Goal: Task Accomplishment & Management: Use online tool/utility

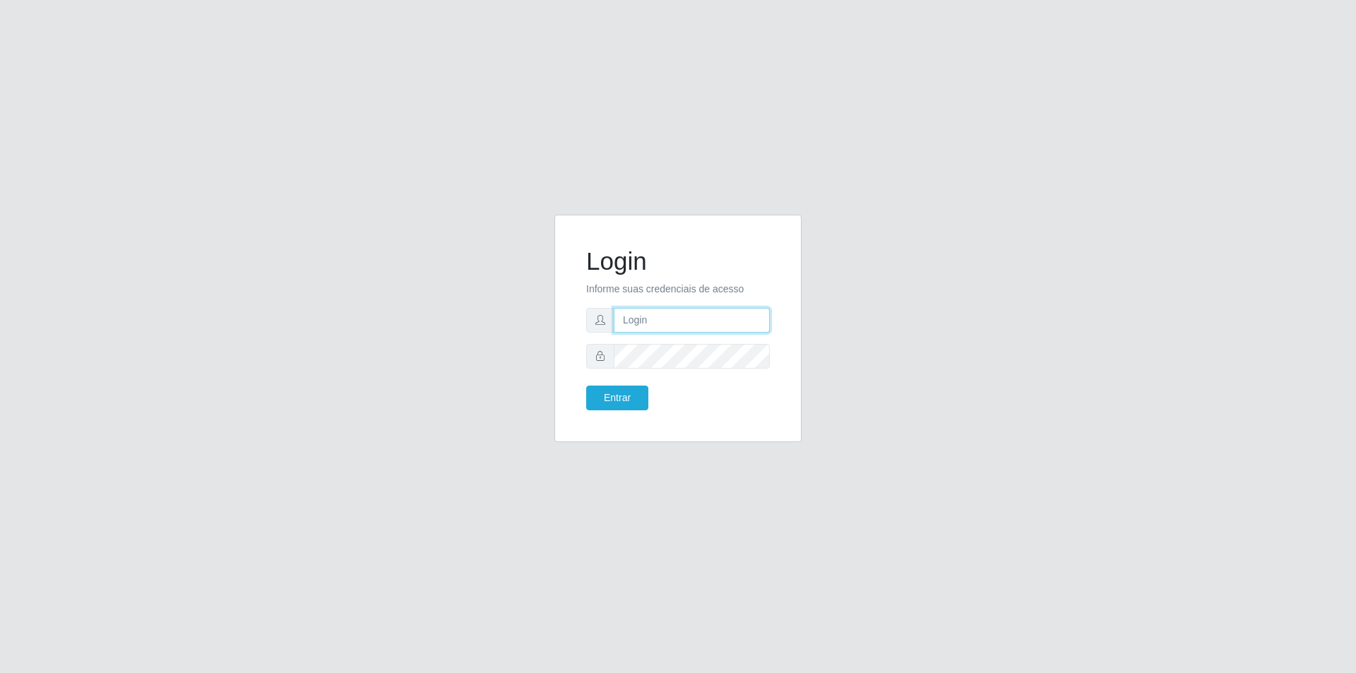
click at [675, 323] on input "text" at bounding box center [692, 320] width 156 height 25
type input "[PERSON_NAME]"
type input "c"
type input "[EMAIL_ADDRESS][DOMAIN_NAME]"
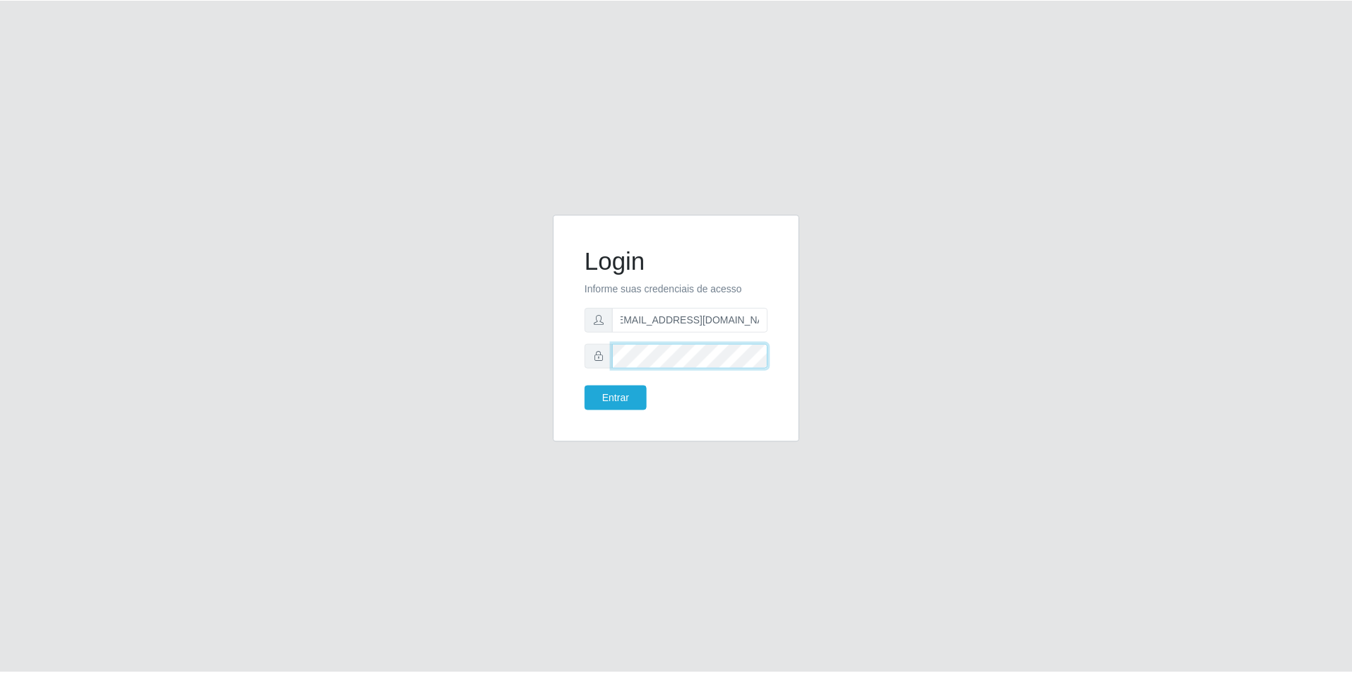
scroll to position [0, 0]
click at [586, 386] on button "Entrar" at bounding box center [617, 398] width 62 height 25
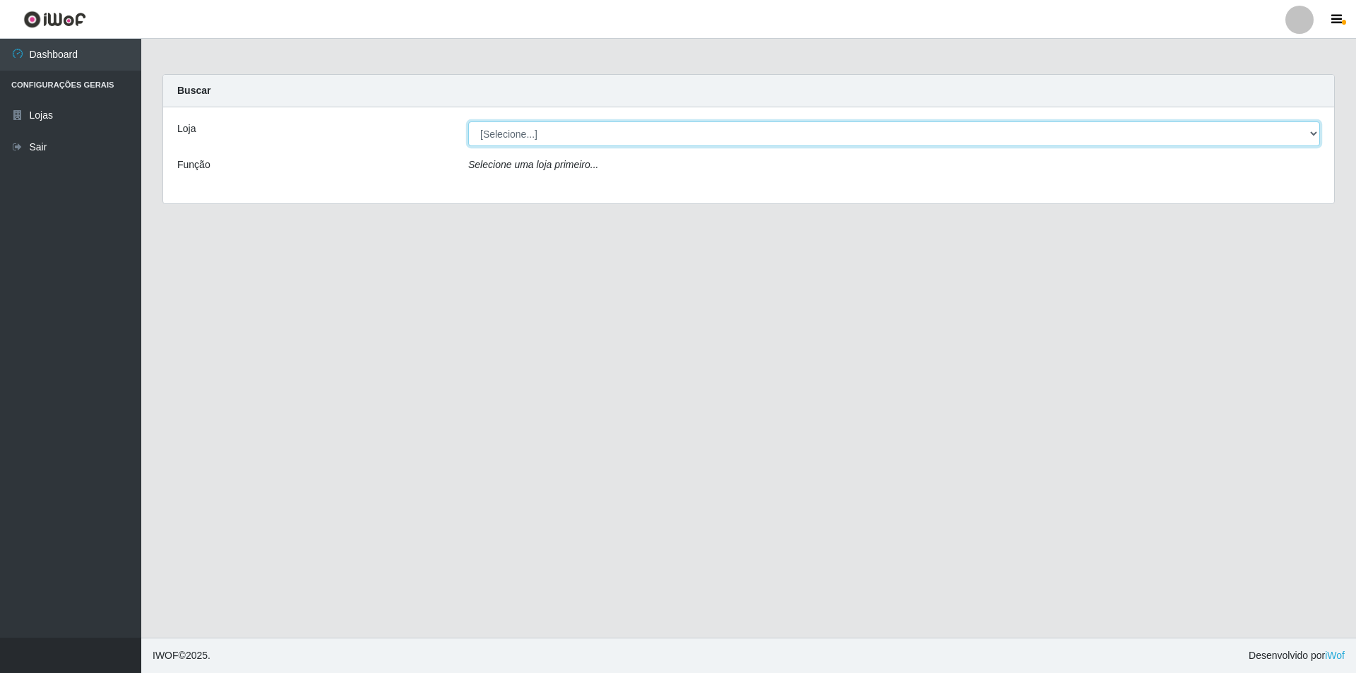
click at [862, 141] on select "[Selecione...] Atacado Vem - [STREET_ADDRESS]" at bounding box center [894, 133] width 852 height 25
select select "449"
click at [468, 121] on select "[Selecione...] Atacado Vem - [STREET_ADDRESS]" at bounding box center [894, 133] width 852 height 25
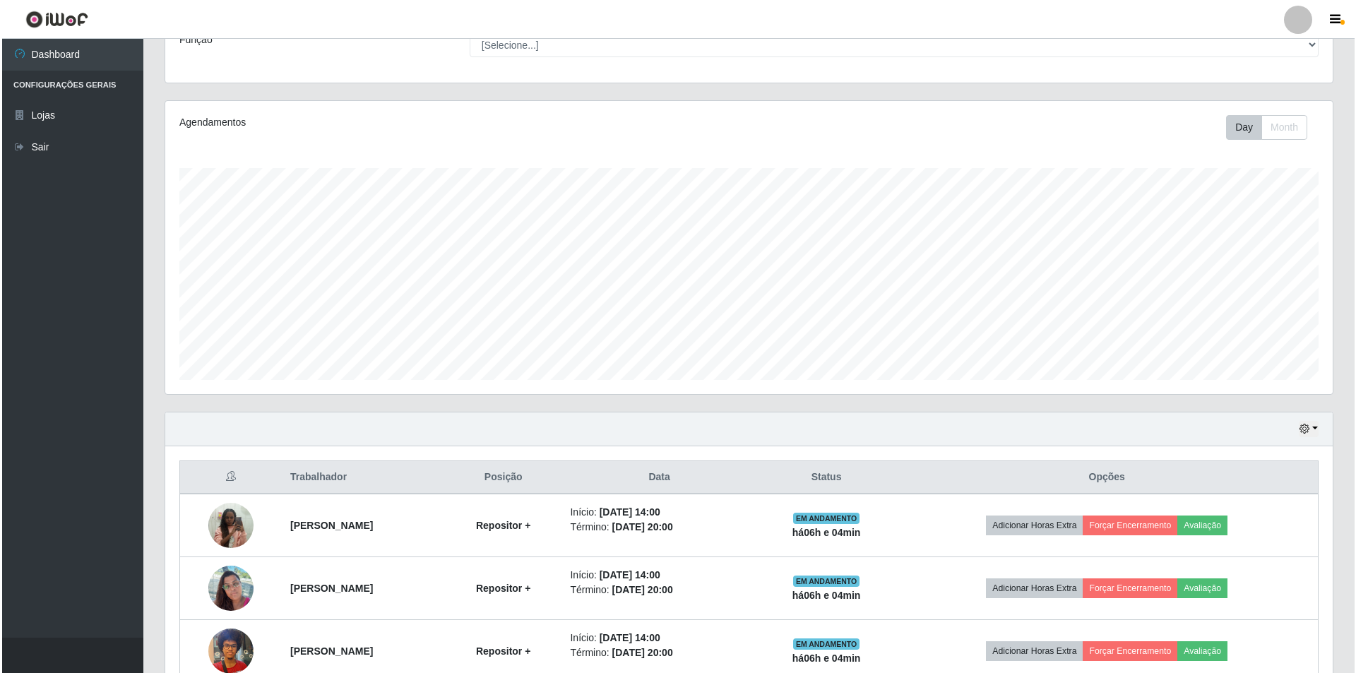
scroll to position [328, 0]
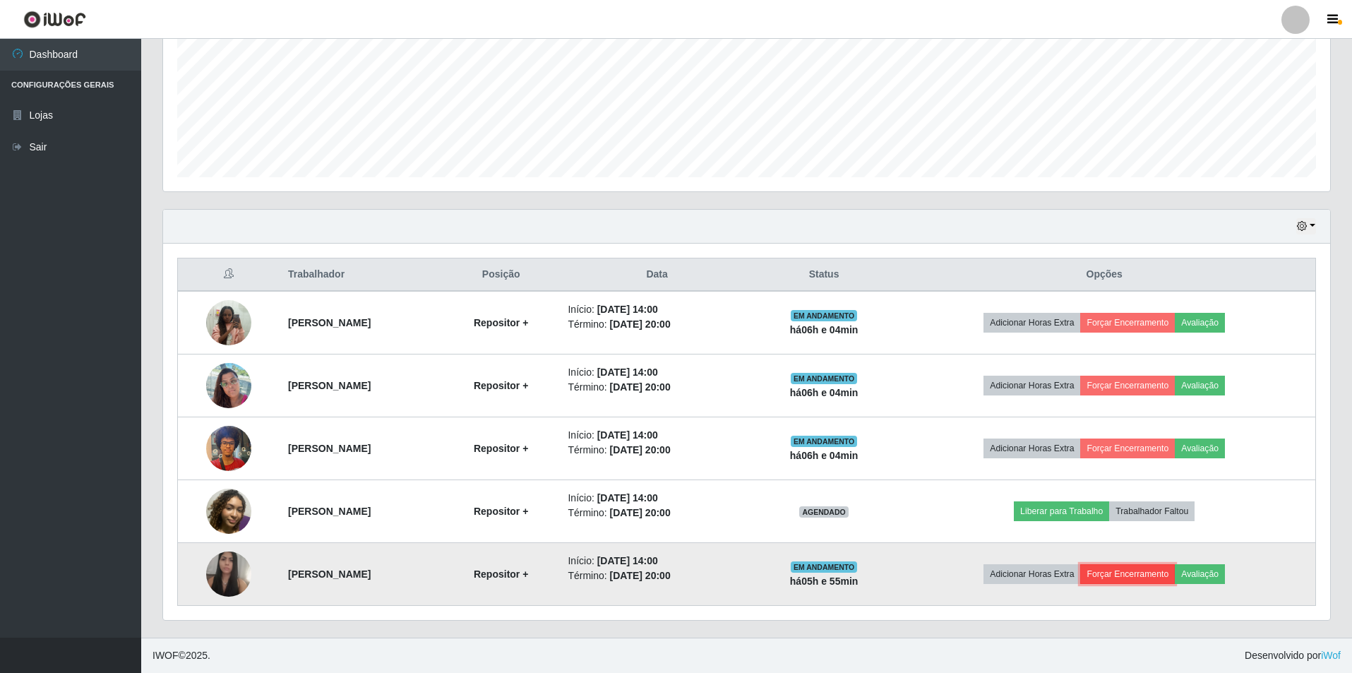
click at [1156, 578] on button "Forçar Encerramento" at bounding box center [1127, 574] width 95 height 20
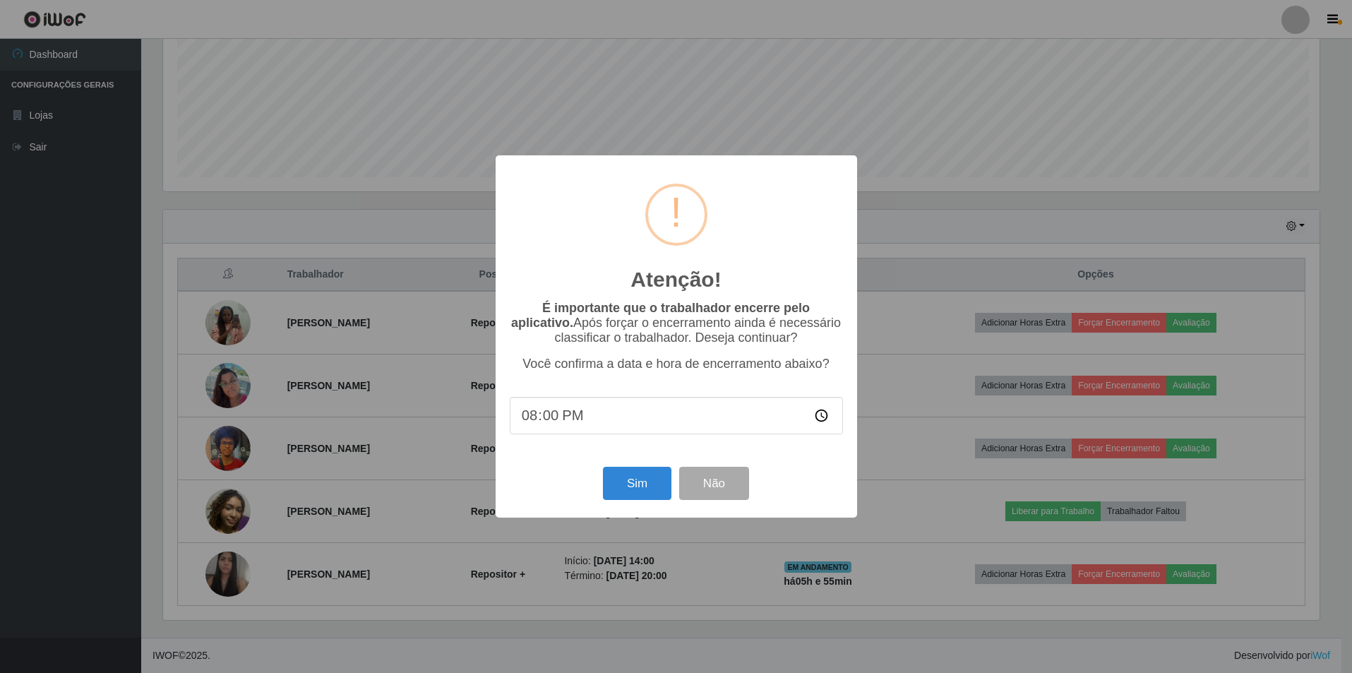
scroll to position [293, 1160]
click at [630, 487] on button "Sim" at bounding box center [638, 483] width 69 height 33
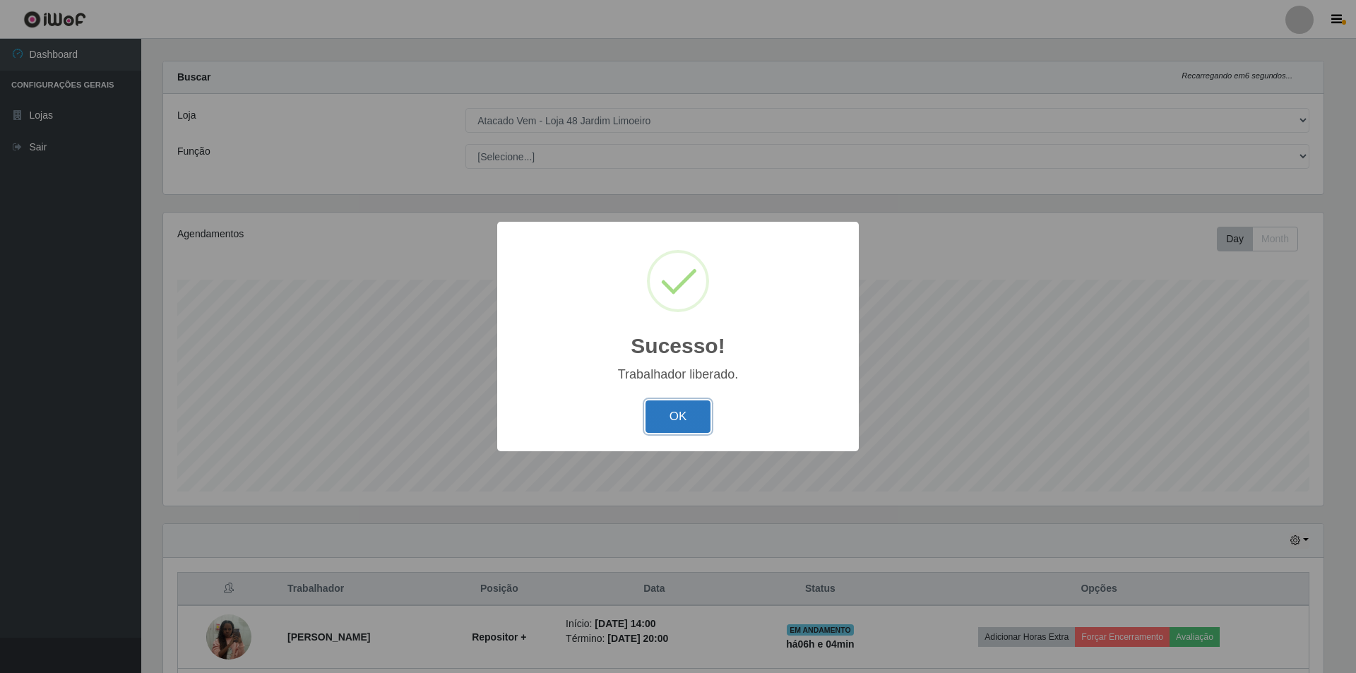
click at [675, 431] on button "OK" at bounding box center [678, 416] width 66 height 33
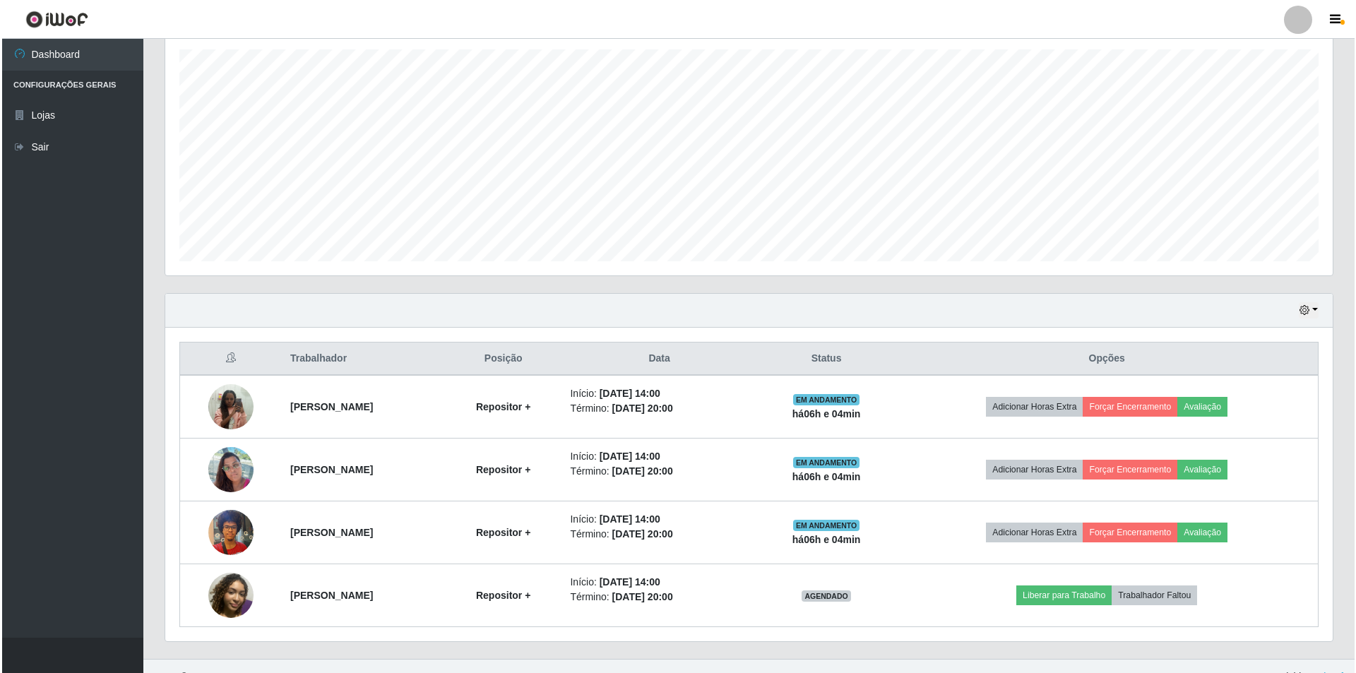
scroll to position [265, 0]
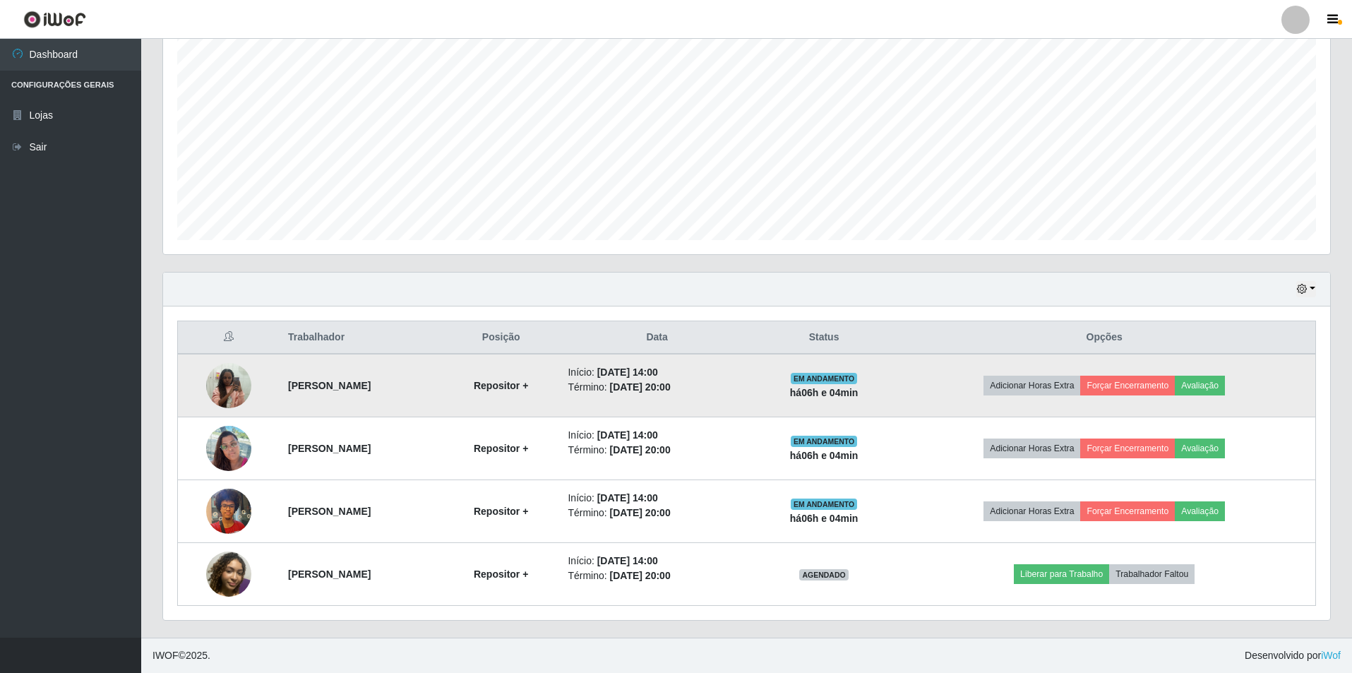
drag, startPoint x: 219, startPoint y: 578, endPoint x: 291, endPoint y: 414, distance: 179.0
click at [291, 414] on td "[PERSON_NAME]" at bounding box center [361, 386] width 163 height 64
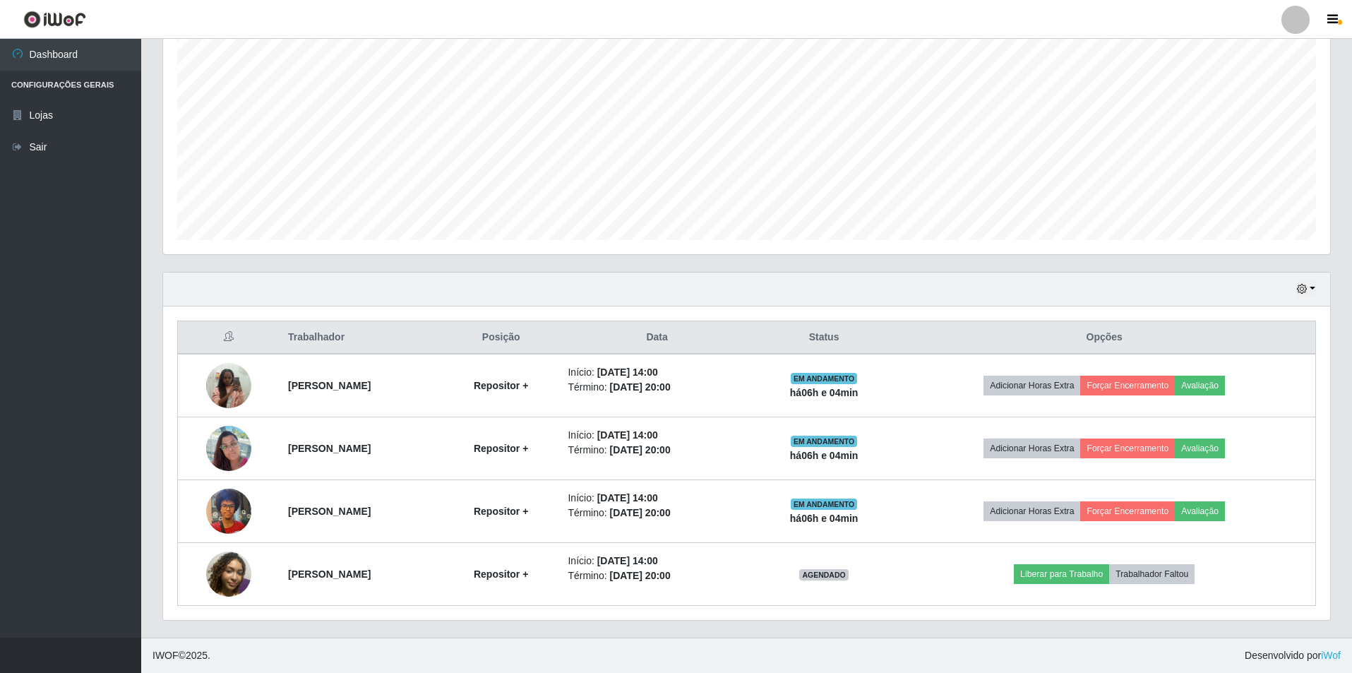
click at [573, 672] on html "Perfil Alterar Senha Sair Dashboard Configurações Gerais Lojas Sair Carregando.…" at bounding box center [676, 204] width 1352 height 938
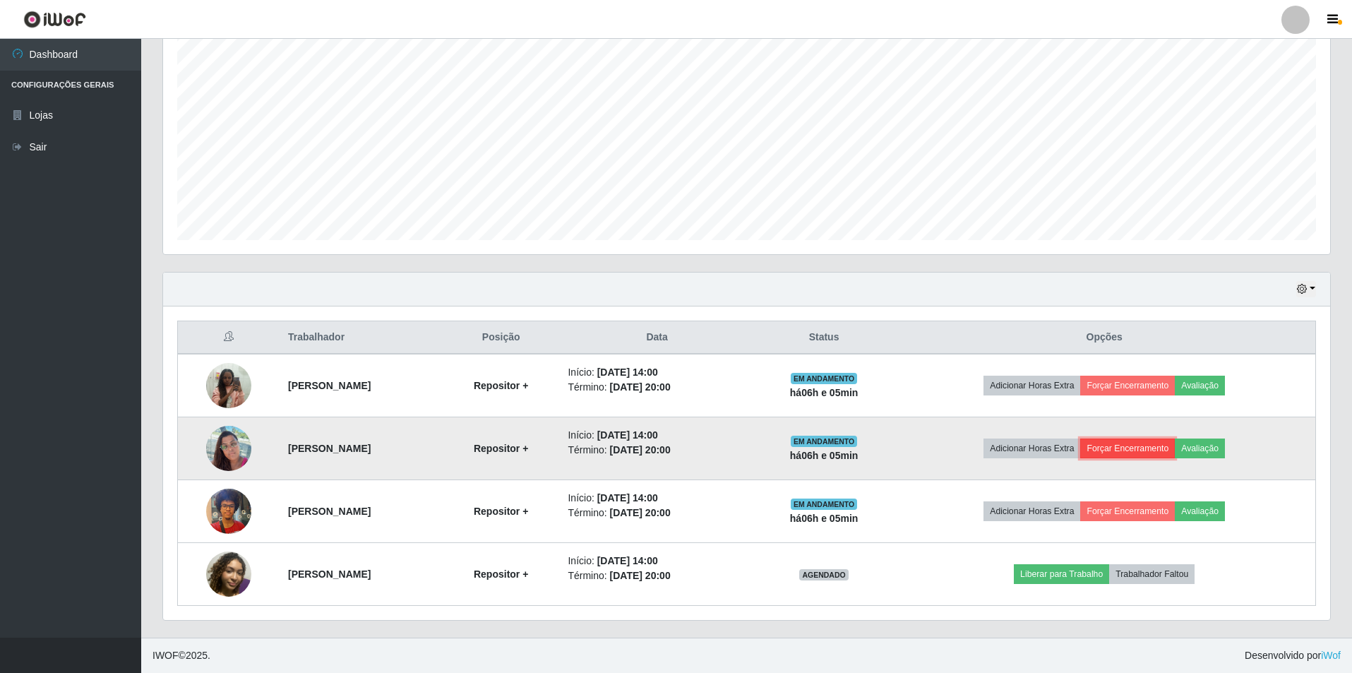
click at [1148, 454] on button "Forçar Encerramento" at bounding box center [1127, 449] width 95 height 20
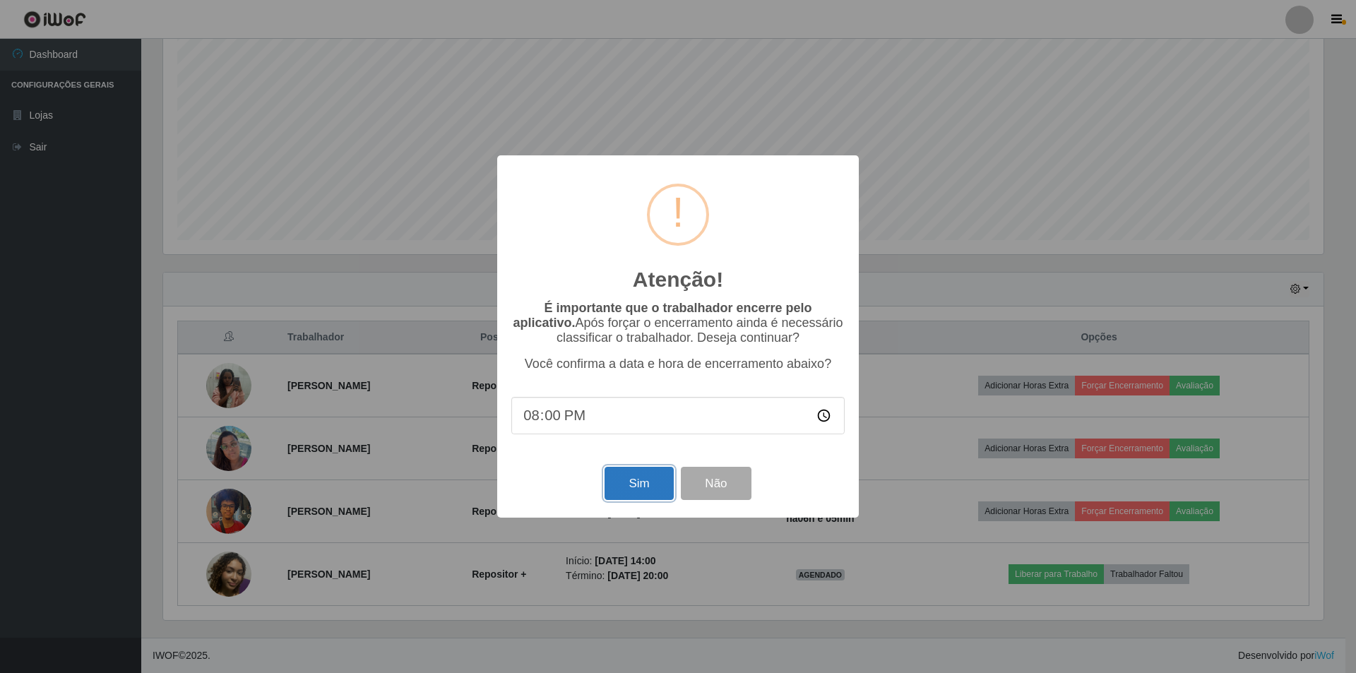
click at [642, 493] on button "Sim" at bounding box center [638, 483] width 69 height 33
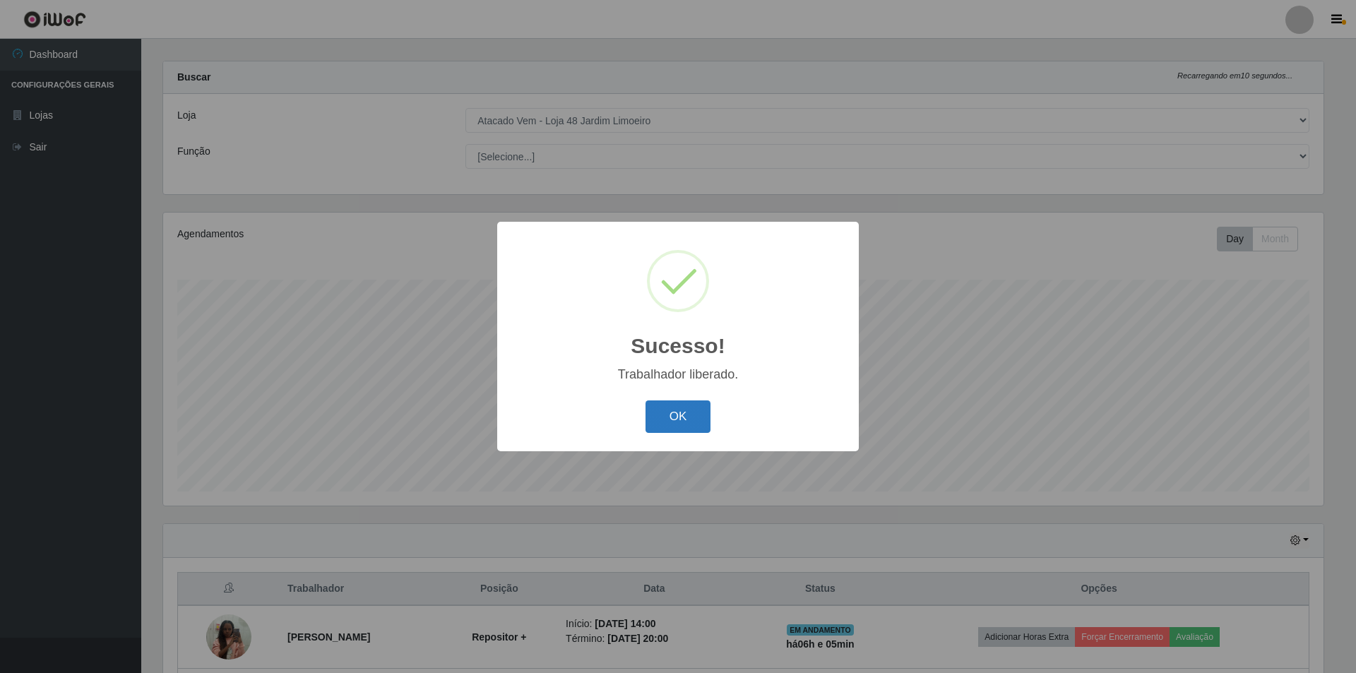
click at [686, 429] on button "OK" at bounding box center [678, 416] width 66 height 33
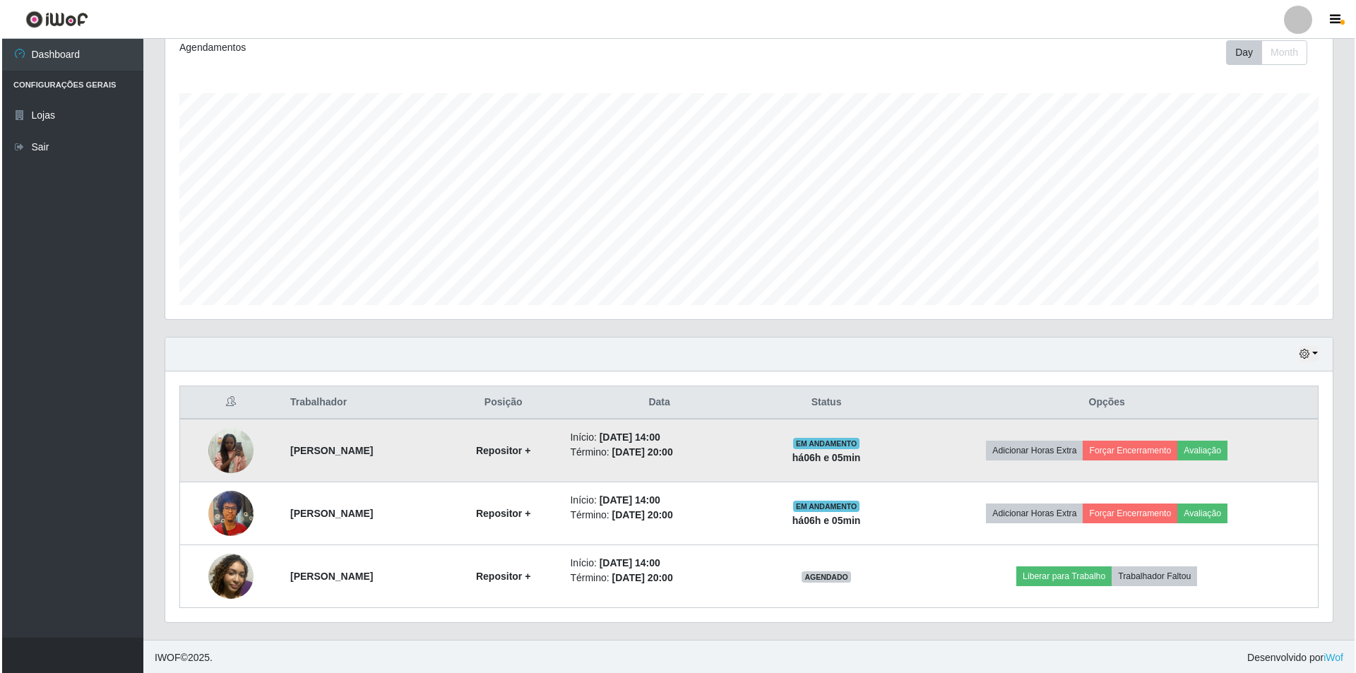
scroll to position [202, 0]
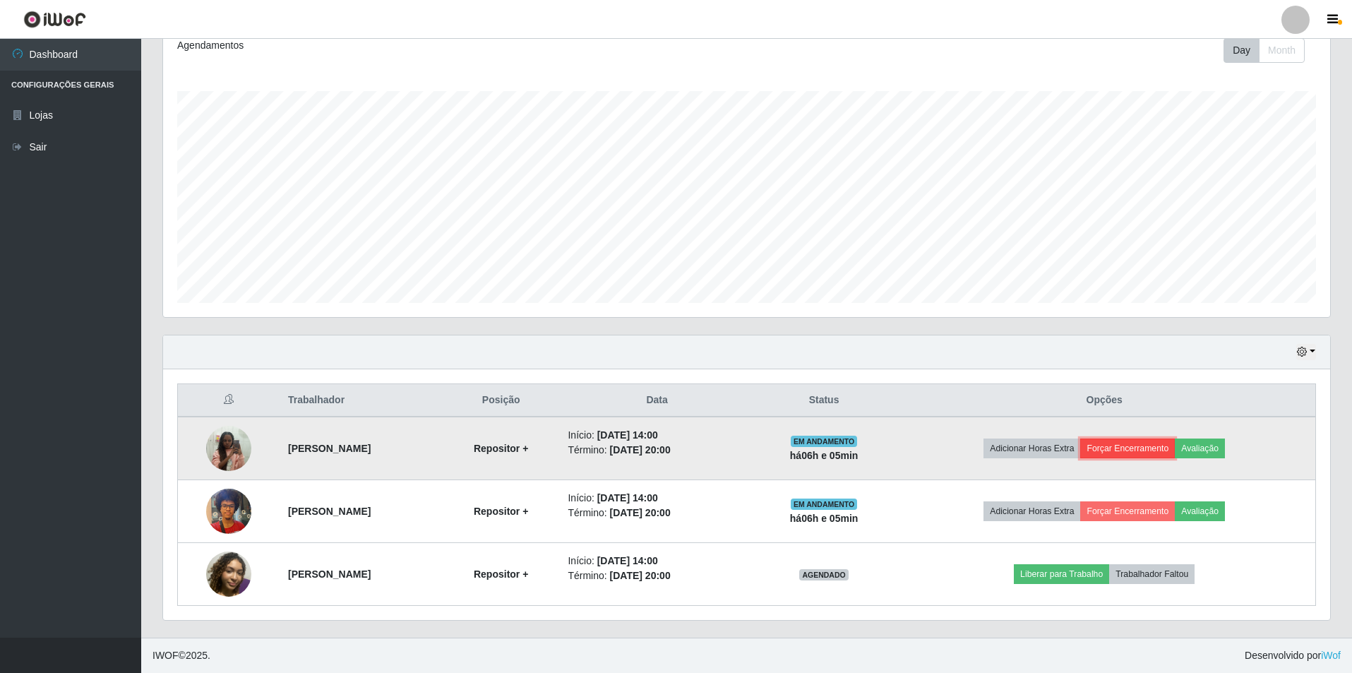
click at [1141, 444] on button "Forçar Encerramento" at bounding box center [1127, 449] width 95 height 20
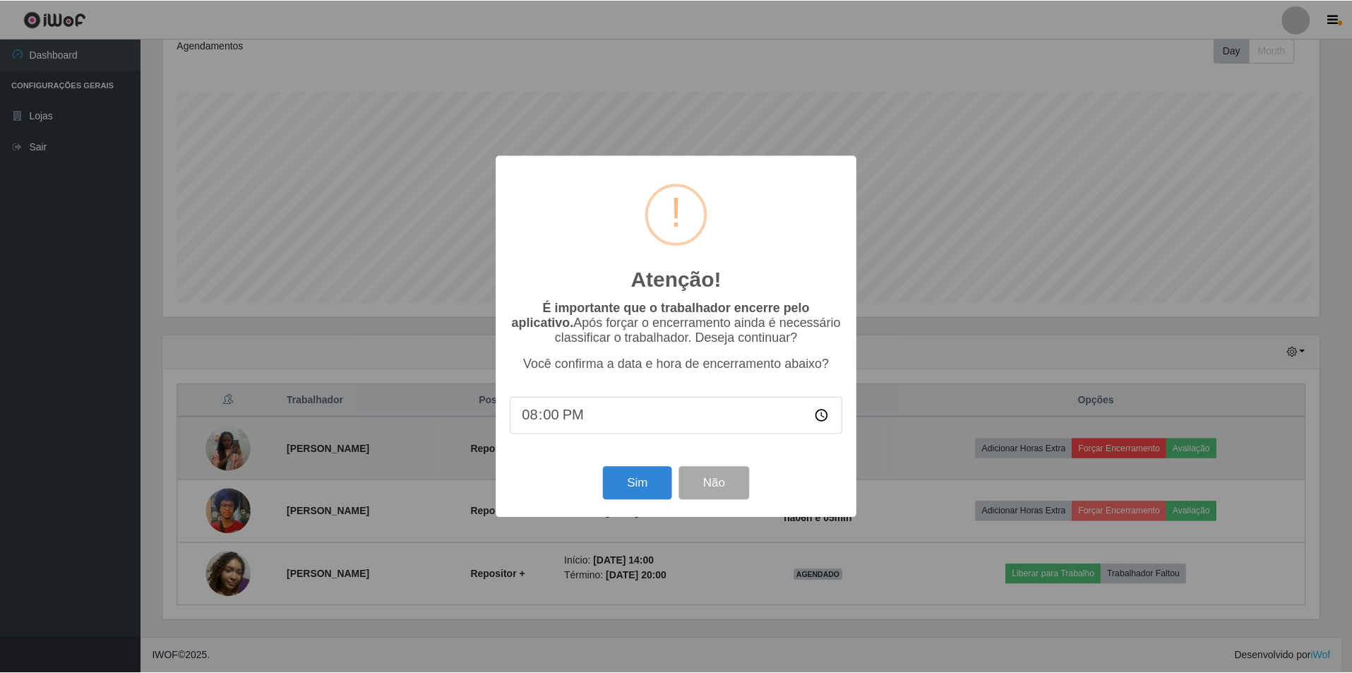
scroll to position [293, 1160]
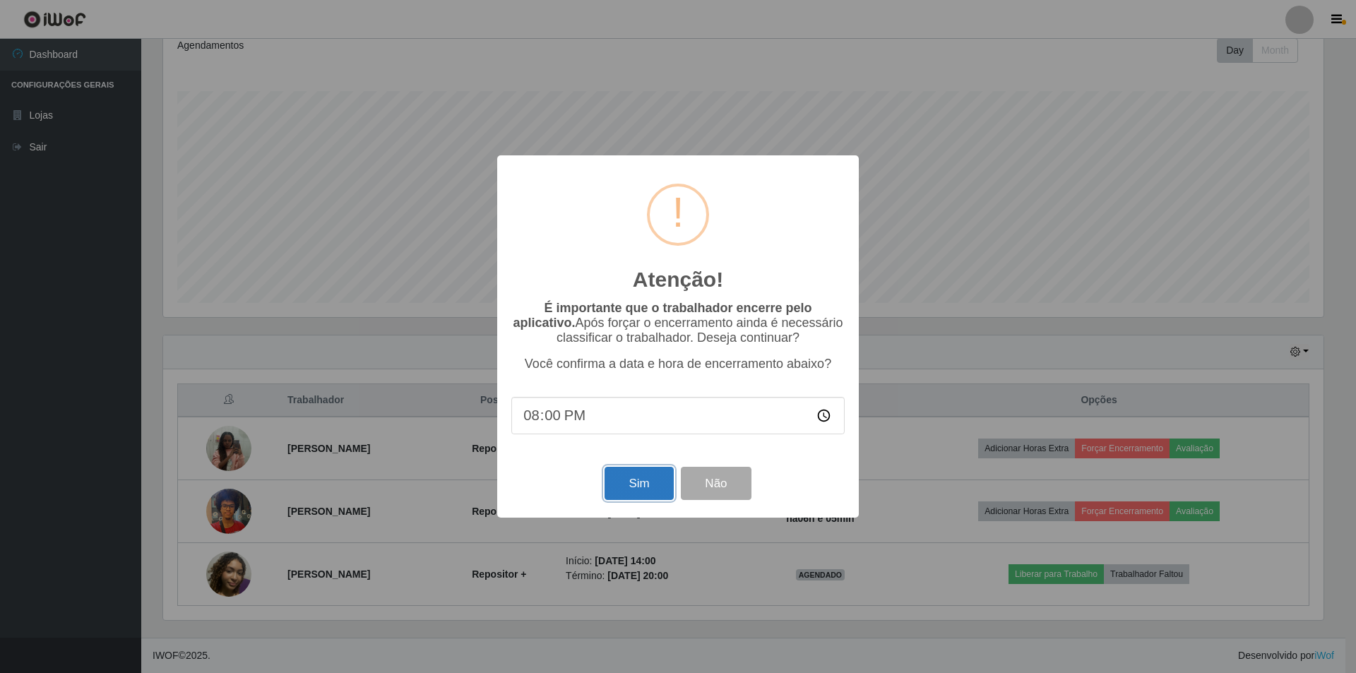
click at [651, 482] on button "Sim" at bounding box center [638, 483] width 69 height 33
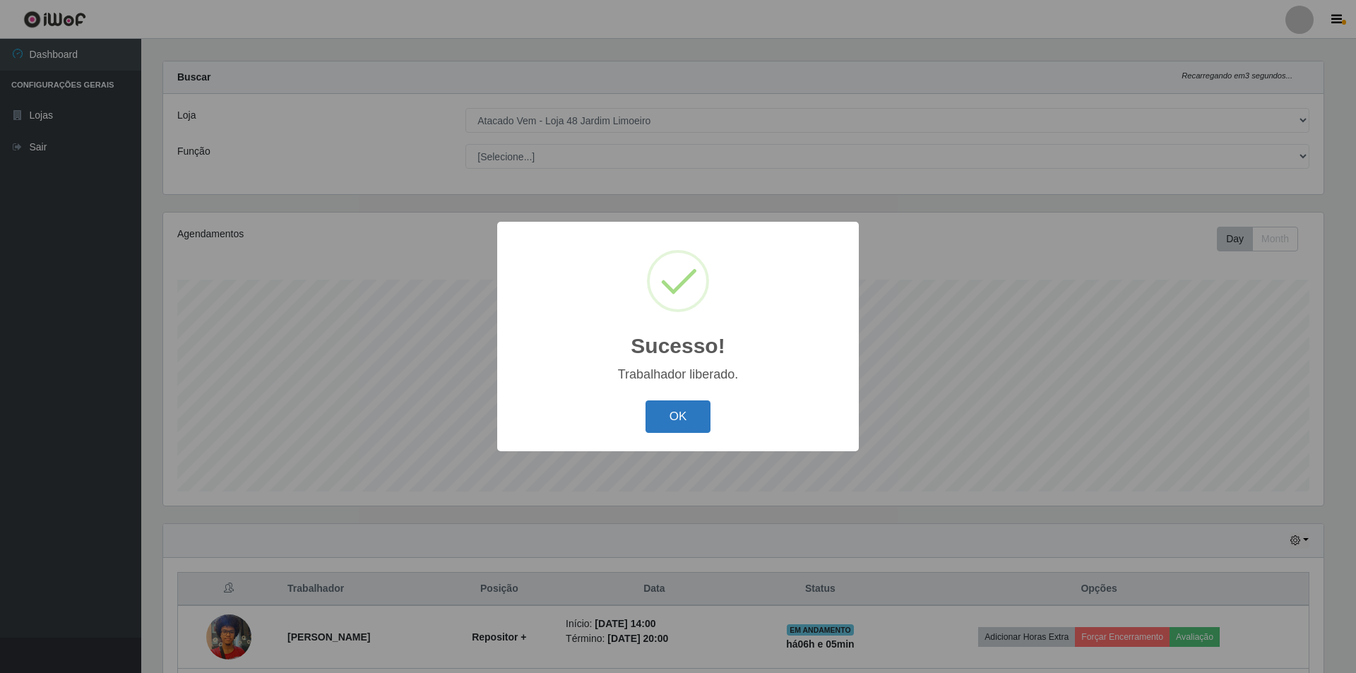
click at [671, 429] on button "OK" at bounding box center [678, 416] width 66 height 33
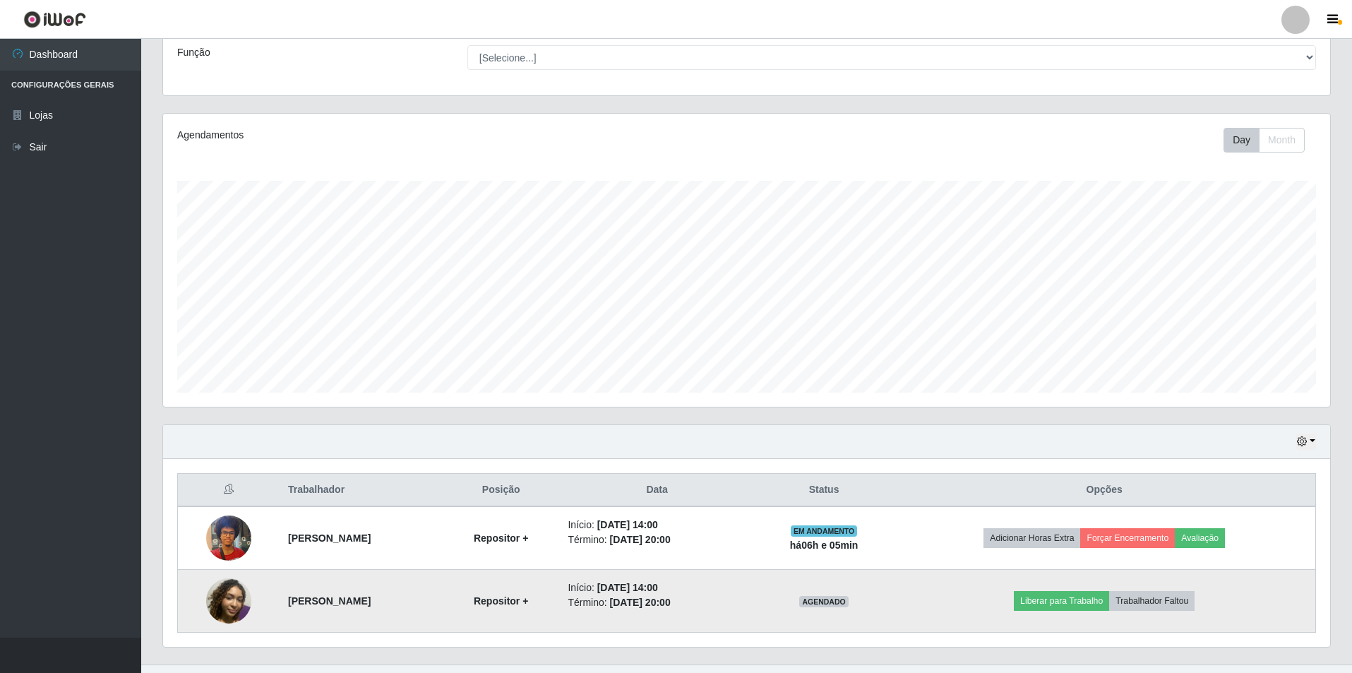
scroll to position [139, 0]
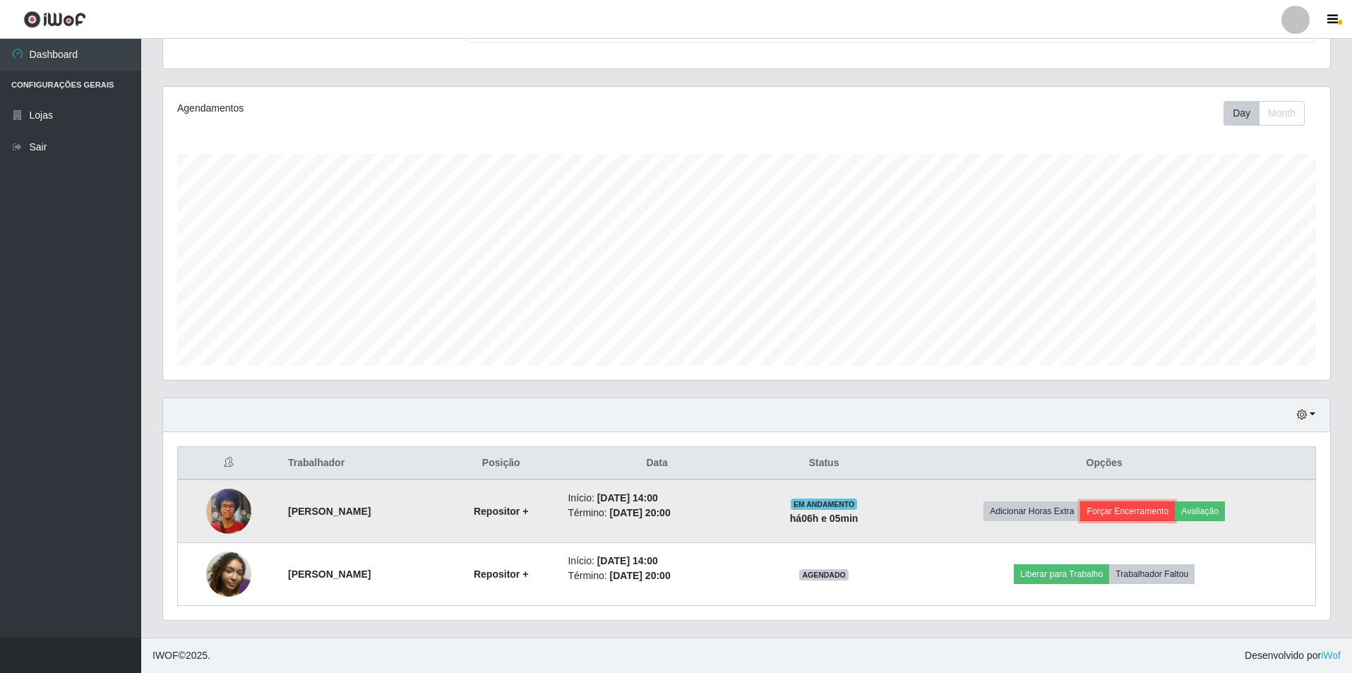
click at [1131, 509] on button "Forçar Encerramento" at bounding box center [1127, 511] width 95 height 20
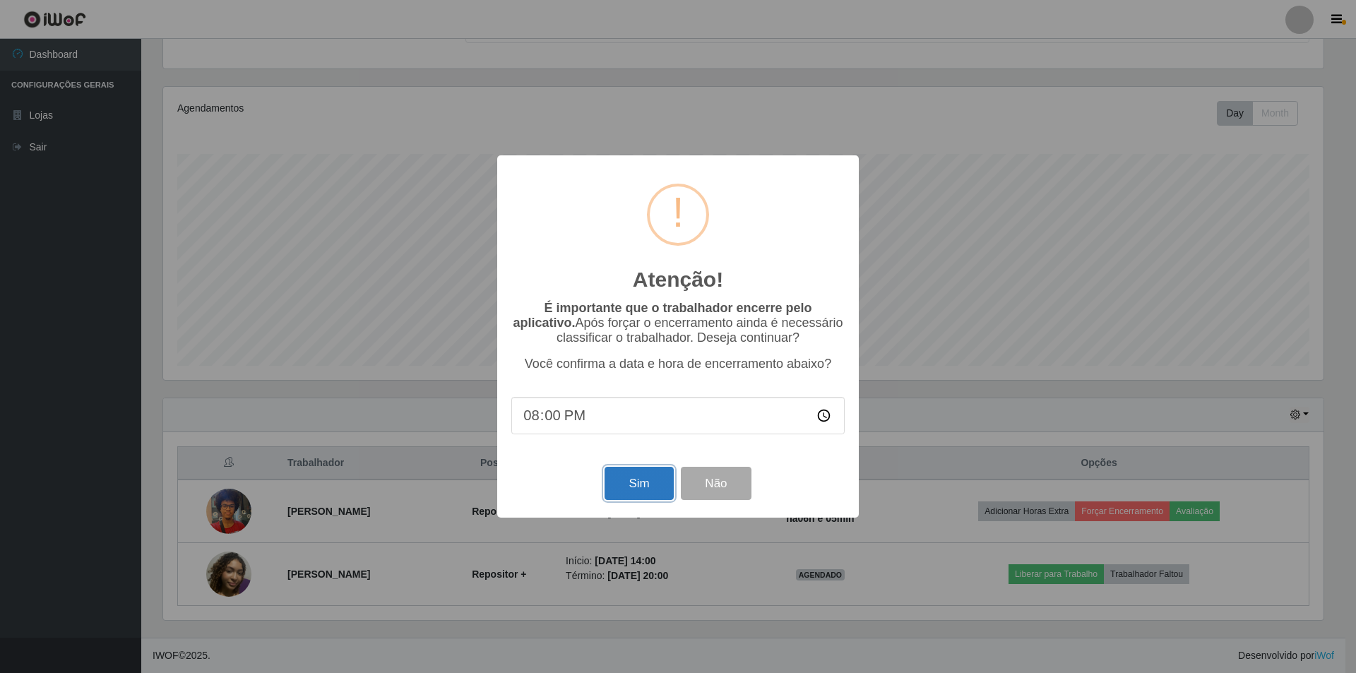
click at [623, 480] on button "Sim" at bounding box center [638, 483] width 69 height 33
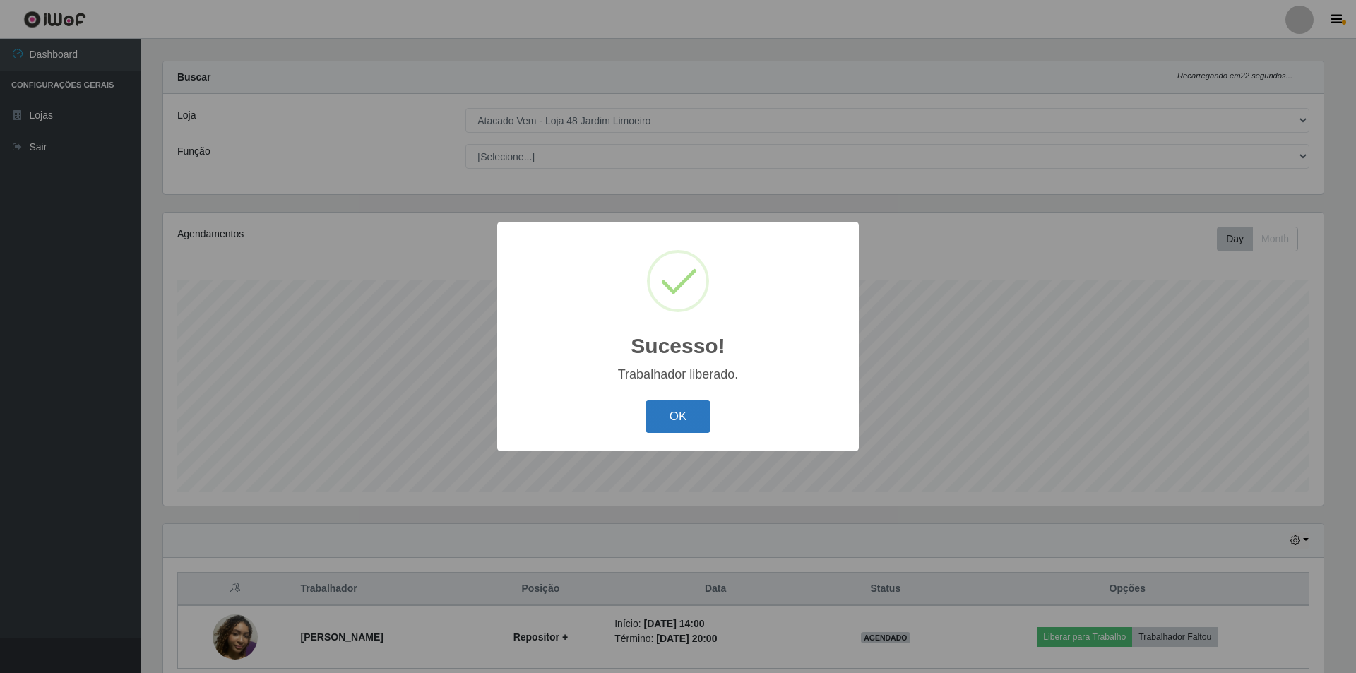
click at [678, 416] on button "OK" at bounding box center [678, 416] width 66 height 33
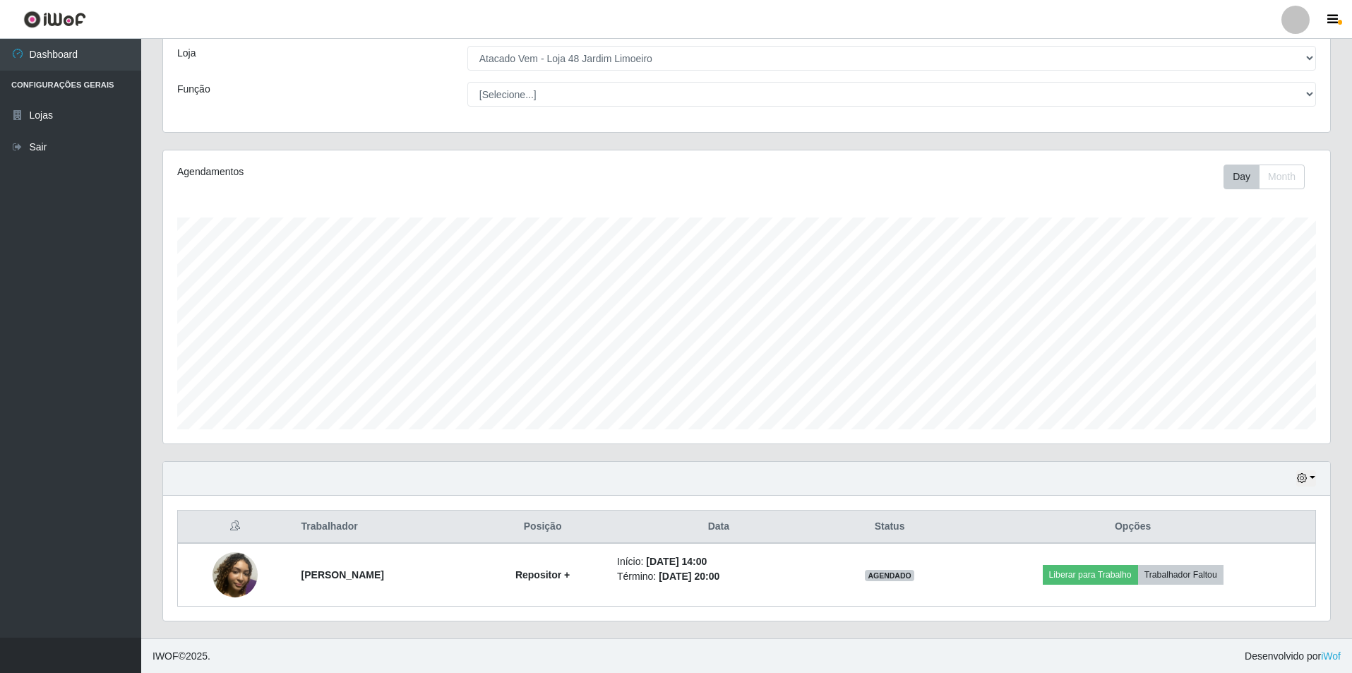
scroll to position [76, 0]
click at [1297, 20] on div at bounding box center [1296, 20] width 28 height 28
